Goal: Task Accomplishment & Management: Complete application form

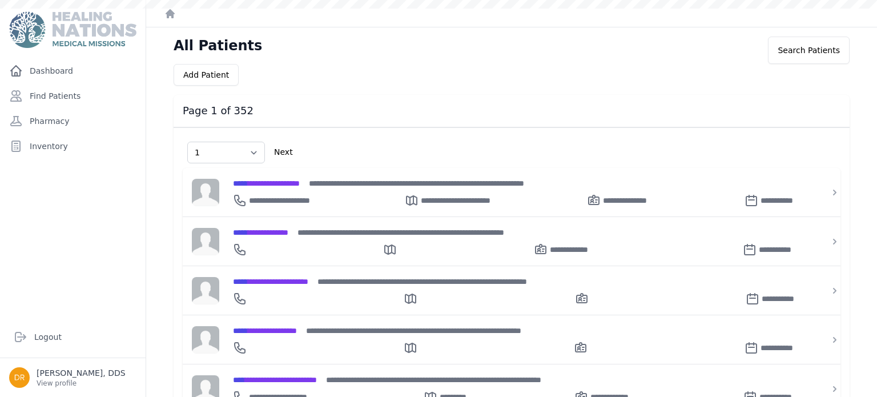
select select "1"
click at [230, 154] on select "Select Page 1 2 3 4 5 6 7 8 9 10 11 12 13 14 15 16 17 18 19 20 21 22 23 24 25 2…" at bounding box center [226, 153] width 78 height 22
click at [41, 93] on link "Find Patients" at bounding box center [73, 96] width 136 height 23
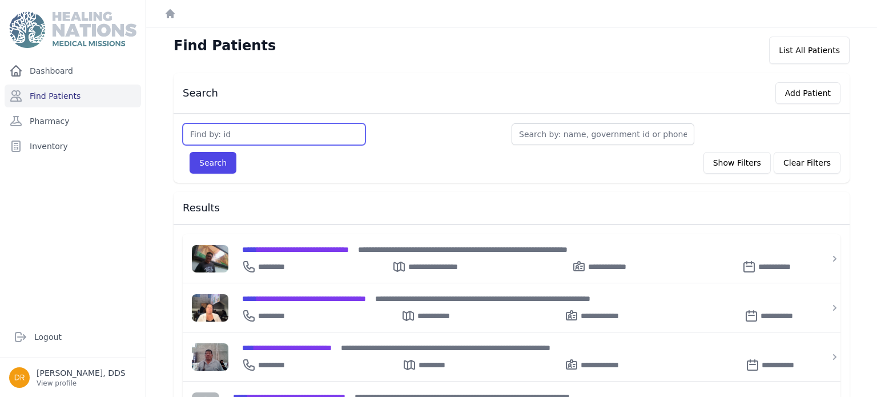
click at [270, 139] on input "text" at bounding box center [274, 134] width 183 height 22
type input "3527"
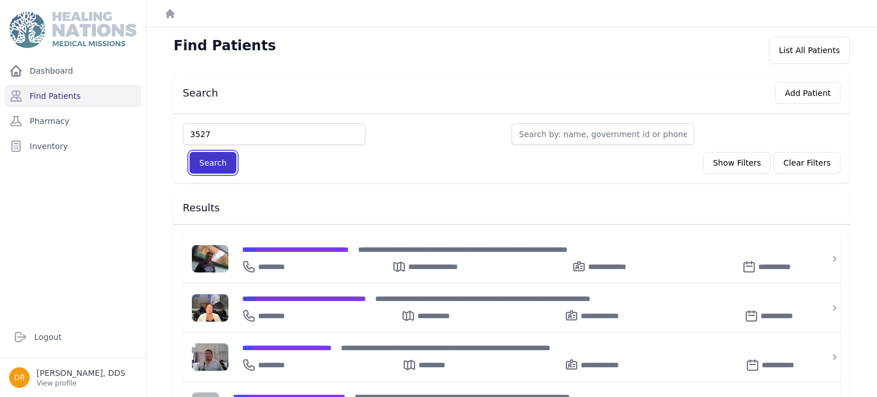
click at [224, 159] on button "Search" at bounding box center [213, 163] width 47 height 22
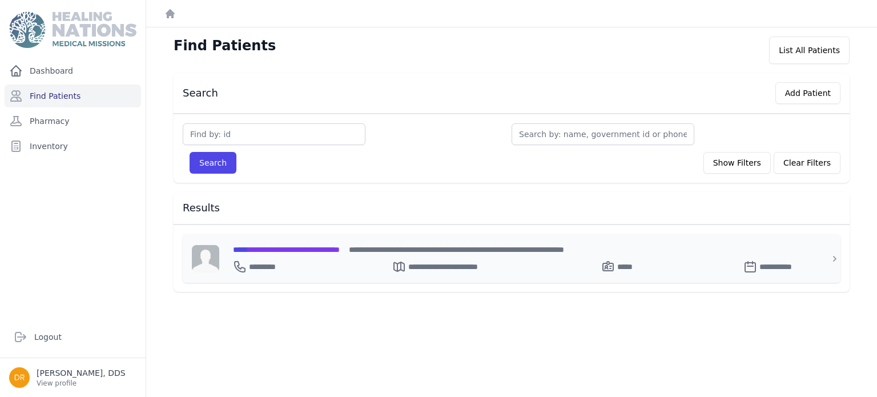
click at [340, 246] on span "**********" at bounding box center [286, 250] width 107 height 8
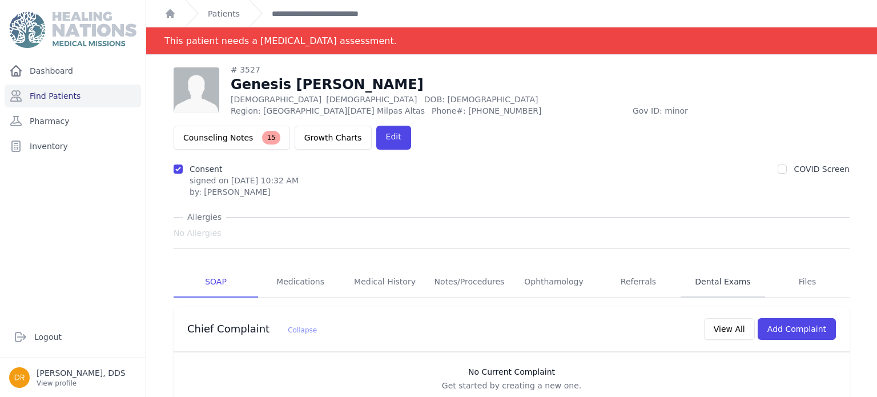
click at [724, 267] on link "Dental Exams" at bounding box center [723, 282] width 85 height 31
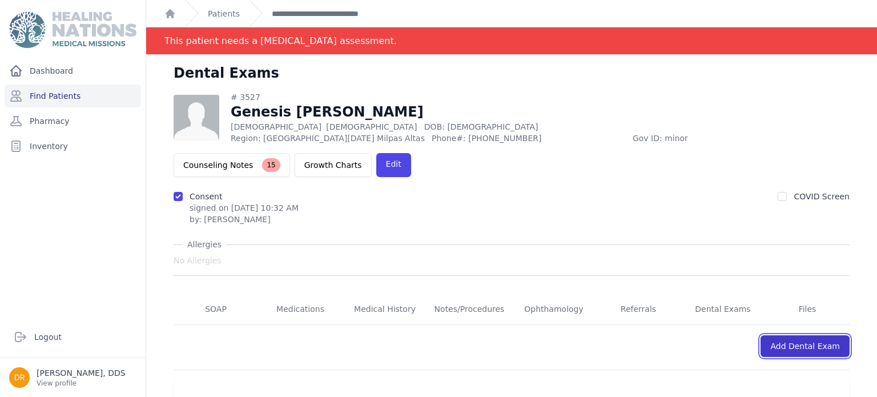
click at [809, 335] on link "Add Dental Exam" at bounding box center [805, 346] width 89 height 22
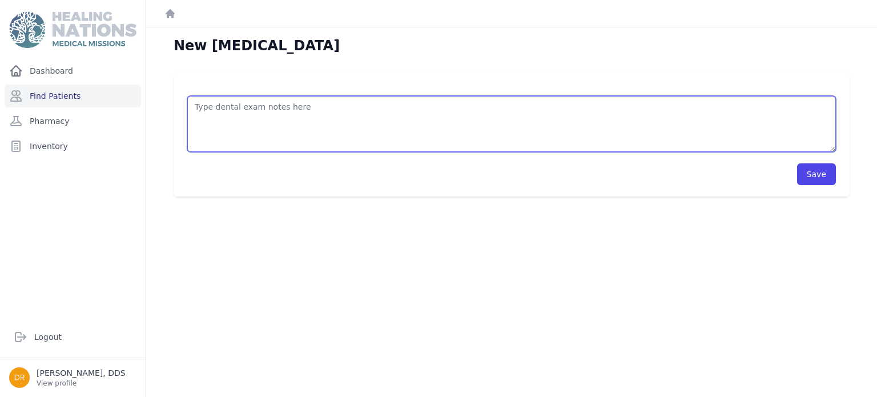
click at [546, 118] on textarea at bounding box center [511, 124] width 649 height 56
click at [271, 110] on textarea "2 sff 3sff 4 sff" at bounding box center [511, 124] width 649 height 56
type textarea "2 sff 3sff 4 sff"
click at [245, 101] on textarea "2 sff 3sff 4 sff" at bounding box center [511, 124] width 649 height 56
click at [235, 105] on textarea "2 sff 3sff 4 sff" at bounding box center [511, 124] width 649 height 56
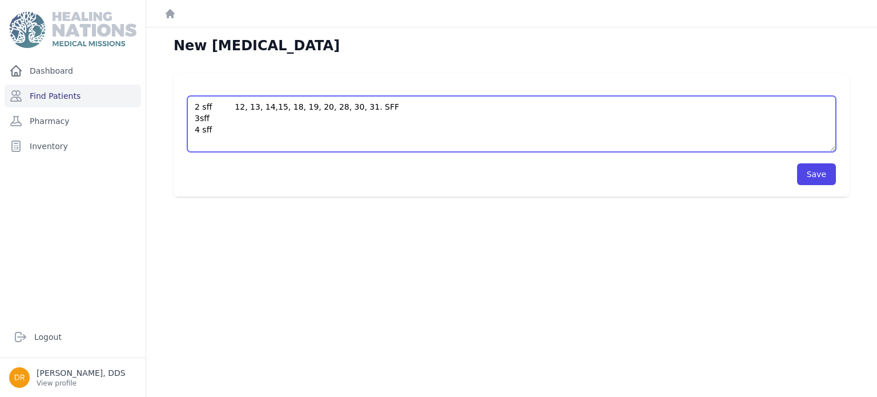
click at [218, 131] on textarea "2 sff 12, 13, 14,15, 18, 19, 20, 28, 30, 31. SFF 3sff 4 sff" at bounding box center [511, 124] width 649 height 56
click at [213, 110] on textarea "2 sff 12, 13, 14,15, 18, 19, 20, 28, 30, 31. SFF" at bounding box center [511, 124] width 649 height 56
click at [230, 106] on textarea "2, 3, 4 12, 13, 14,15, 18, 19, 20, 28, 30, 31. SFF" at bounding box center [511, 124] width 649 height 56
click at [407, 112] on textarea "2, 3, 4 , 12, 13, 14,15, 18, 19, 20, 28, 30, 31. SFF" at bounding box center [511, 124] width 649 height 56
type textarea "2, 3, 4 , 12, 13, 14,15, 18, 19, 20, 28, 30, 31. SFF prophy, and fluoride Tooth…"
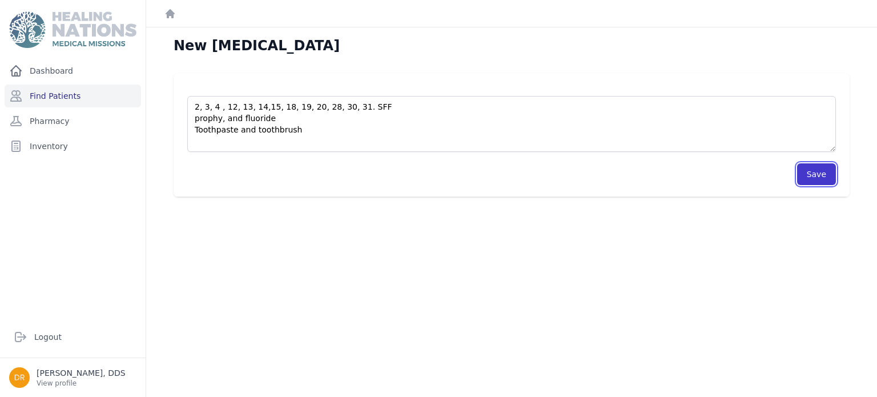
click at [826, 175] on button "Save" at bounding box center [816, 174] width 39 height 22
